Goal: Transaction & Acquisition: Obtain resource

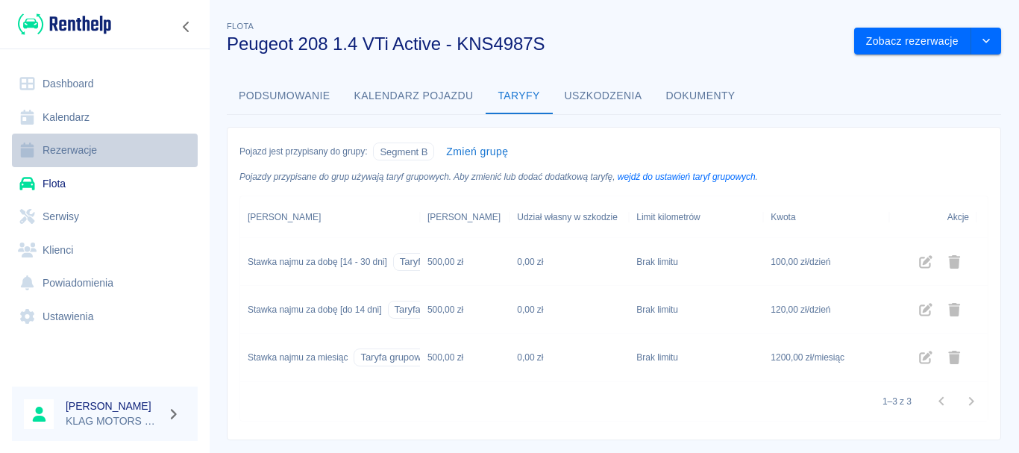
click at [81, 154] on link "Rezerwacje" at bounding box center [105, 151] width 186 height 34
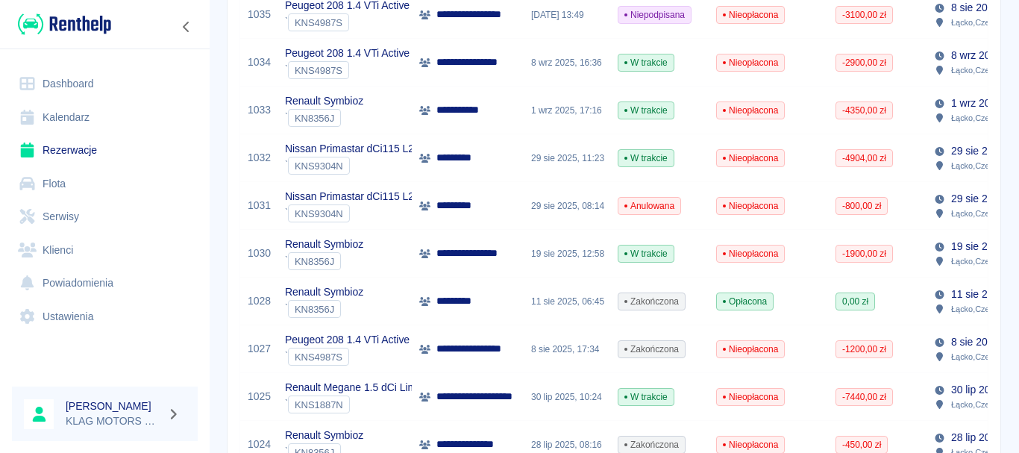
scroll to position [299, 0]
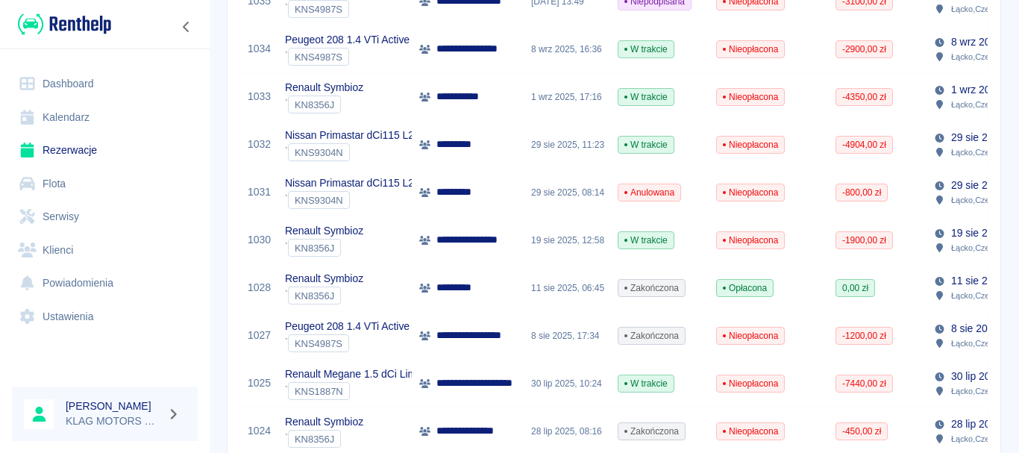
click at [390, 343] on div "` KNS4987S" at bounding box center [347, 343] width 125 height 18
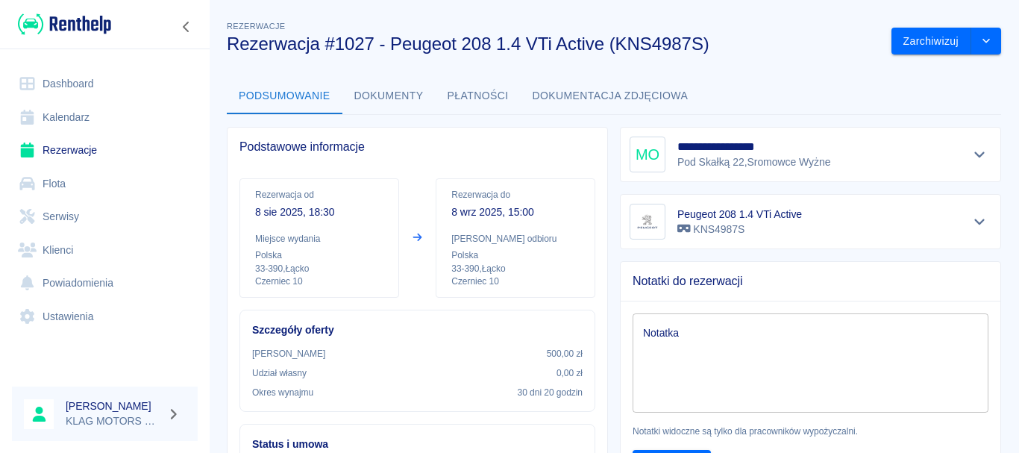
click at [411, 105] on button "Dokumenty" at bounding box center [389, 96] width 93 height 36
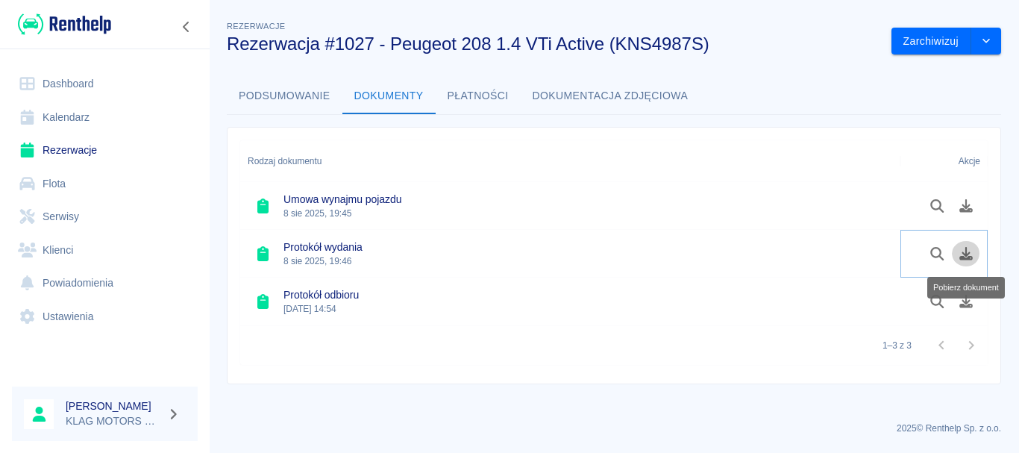
click at [970, 258] on icon "Pobierz dokument" at bounding box center [966, 253] width 13 height 13
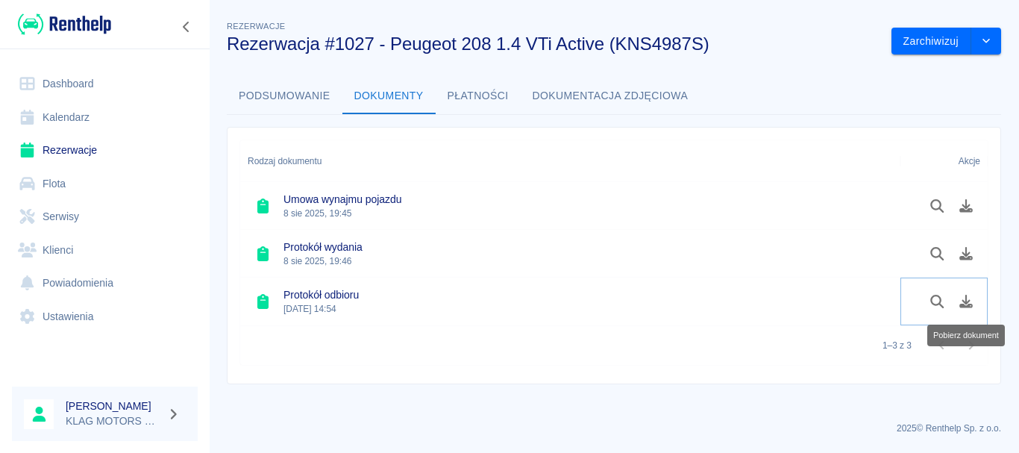
click at [977, 296] on button "Pobierz dokument" at bounding box center [966, 301] width 29 height 25
click at [216, 205] on div "Rodzaj dokumentu Akcje Umowa wynajmu pojazdu [DATE] 19:45 Protokół wydania [DAT…" at bounding box center [608, 249] width 787 height 269
click at [85, 32] on img at bounding box center [64, 24] width 93 height 25
